Goal: Find specific page/section: Find specific page/section

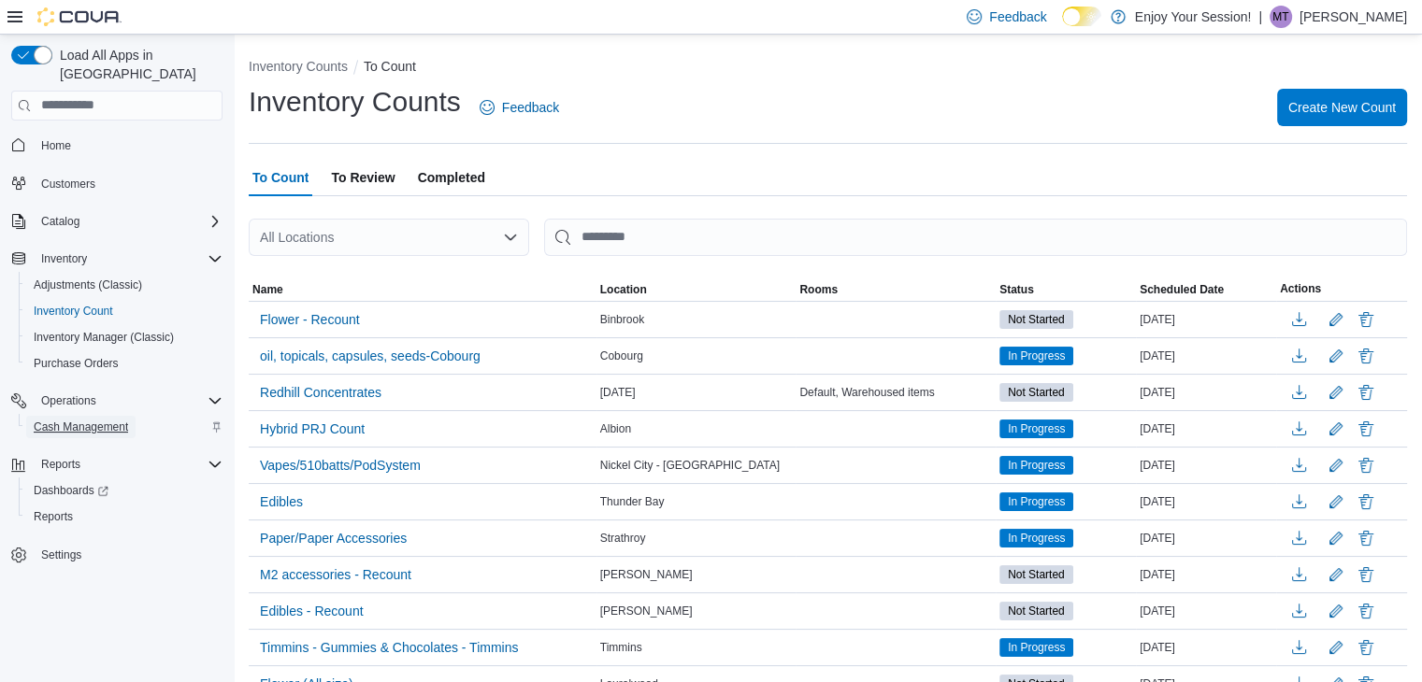
click at [84, 420] on span "Cash Management" at bounding box center [81, 427] width 94 height 15
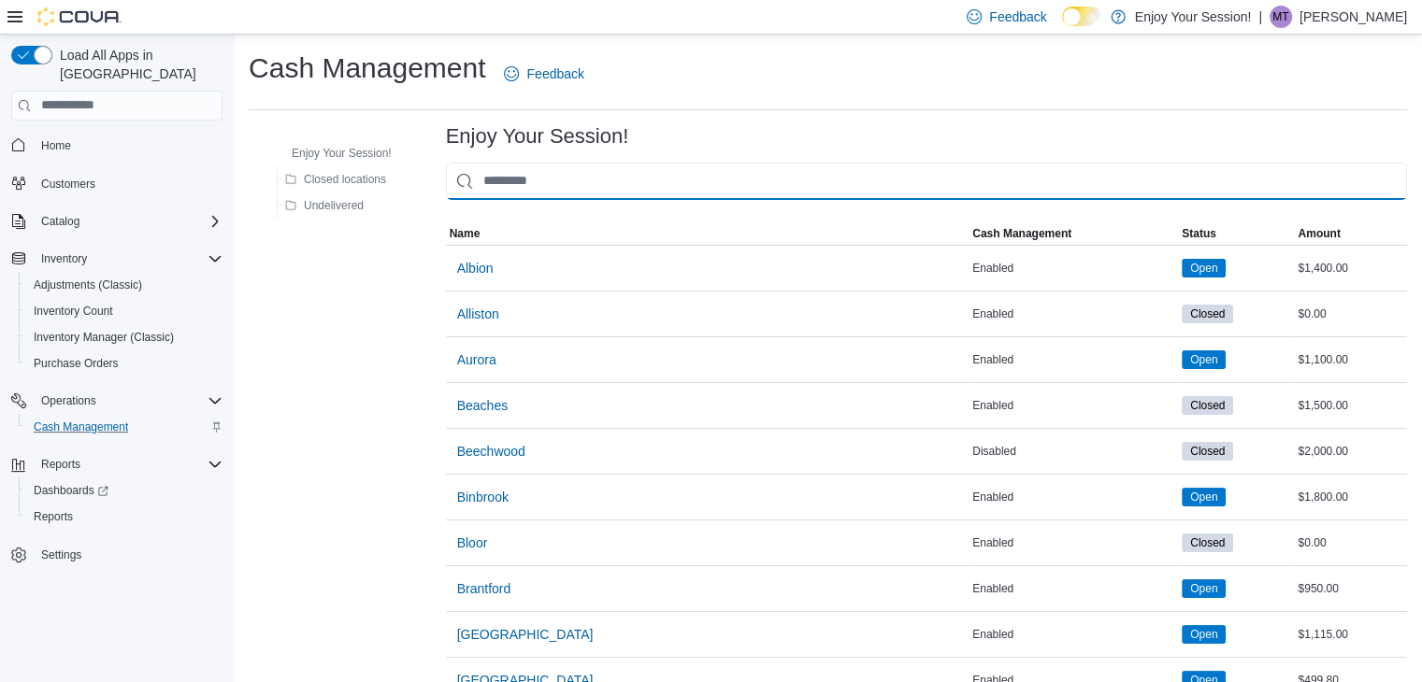
click at [599, 192] on input "This is a search bar. As you type, the results lower in the page will automatic…" at bounding box center [926, 181] width 961 height 37
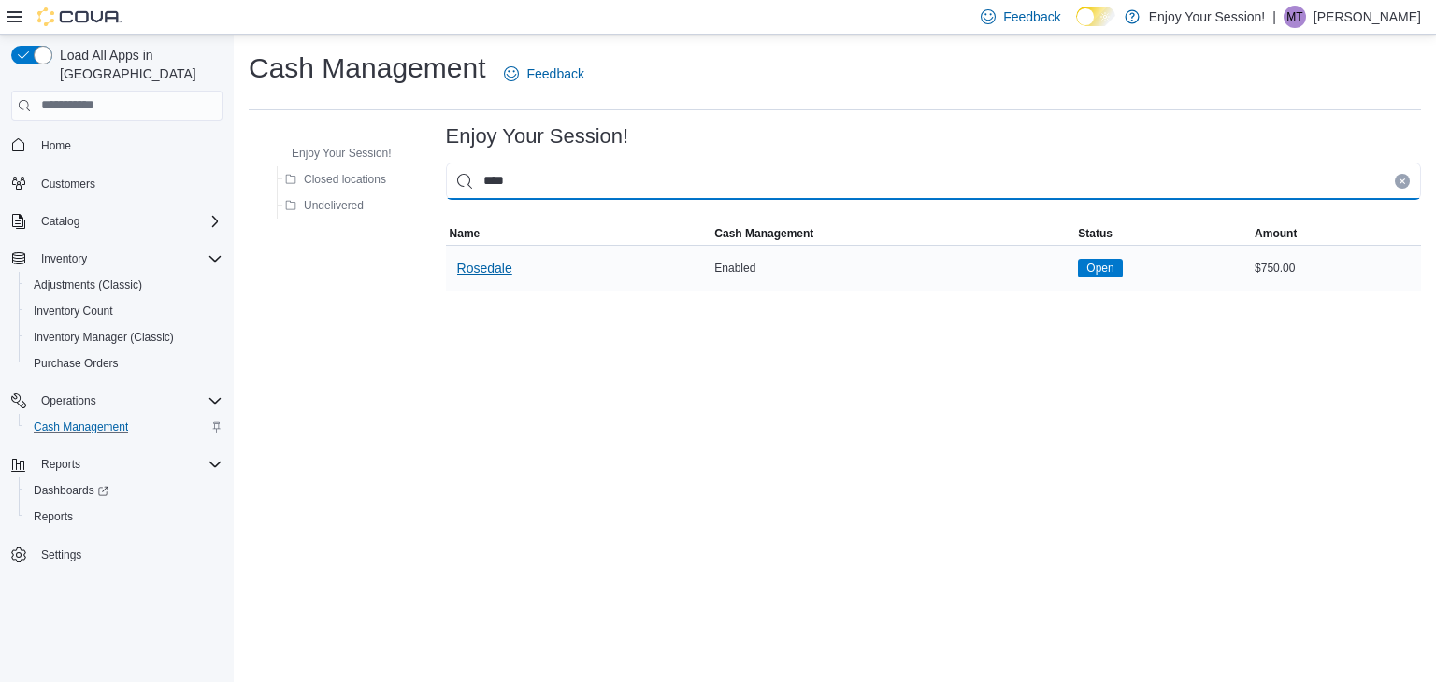
type input "****"
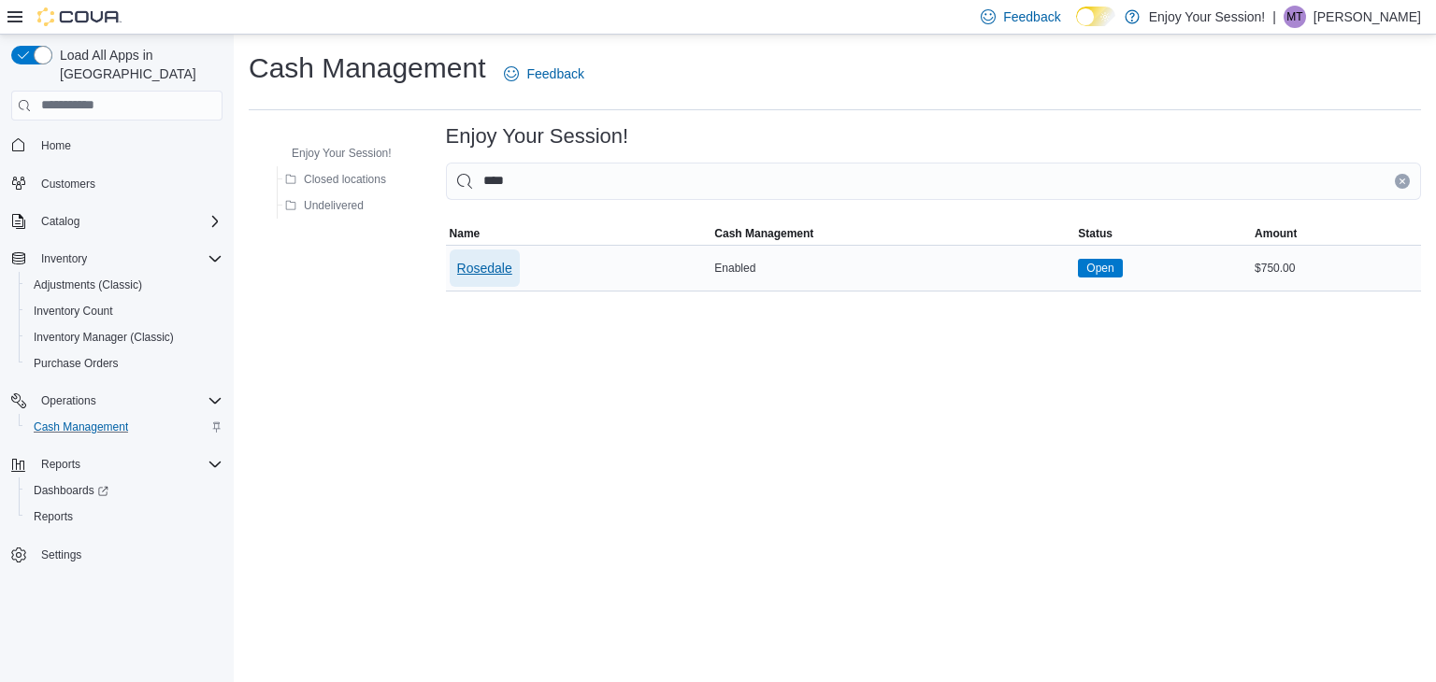
click at [503, 270] on span "Rosedale" at bounding box center [484, 268] width 55 height 19
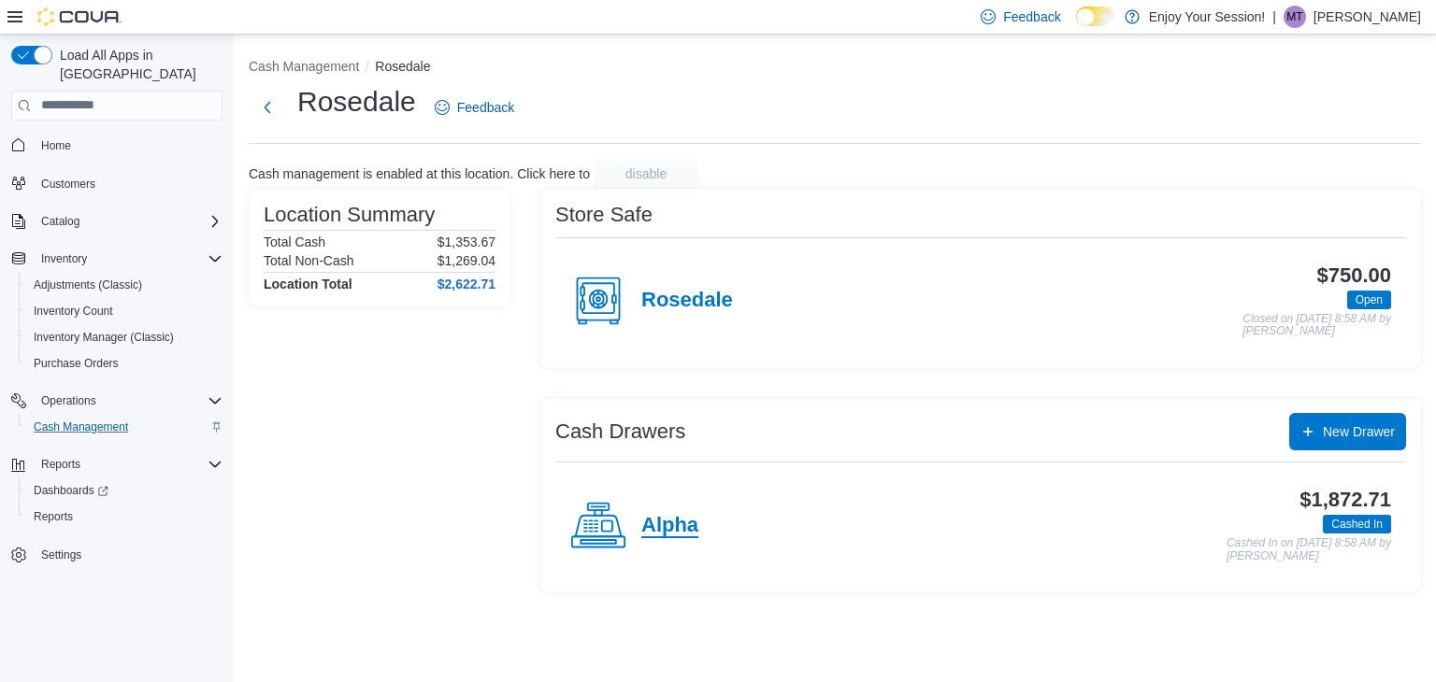
click at [677, 533] on h4 "Alpha" at bounding box center [669, 526] width 57 height 24
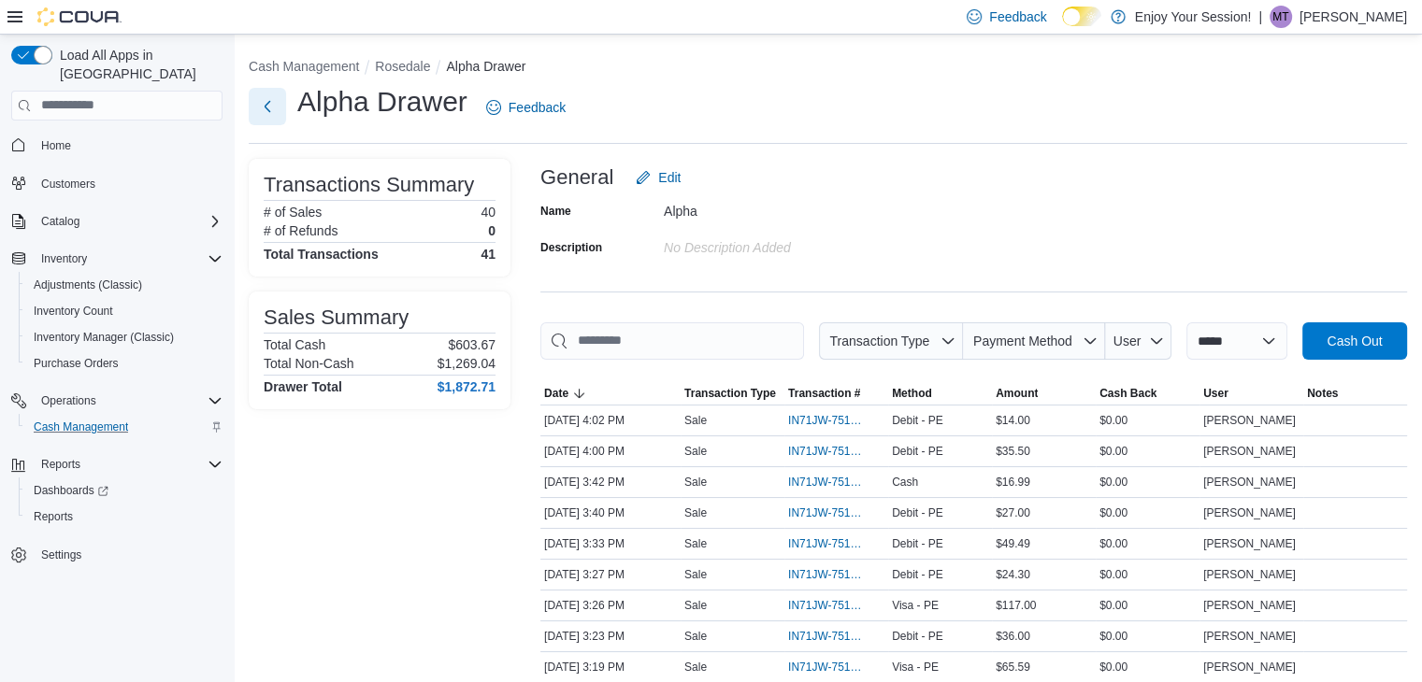
click at [269, 116] on button "Next" at bounding box center [267, 106] width 37 height 37
